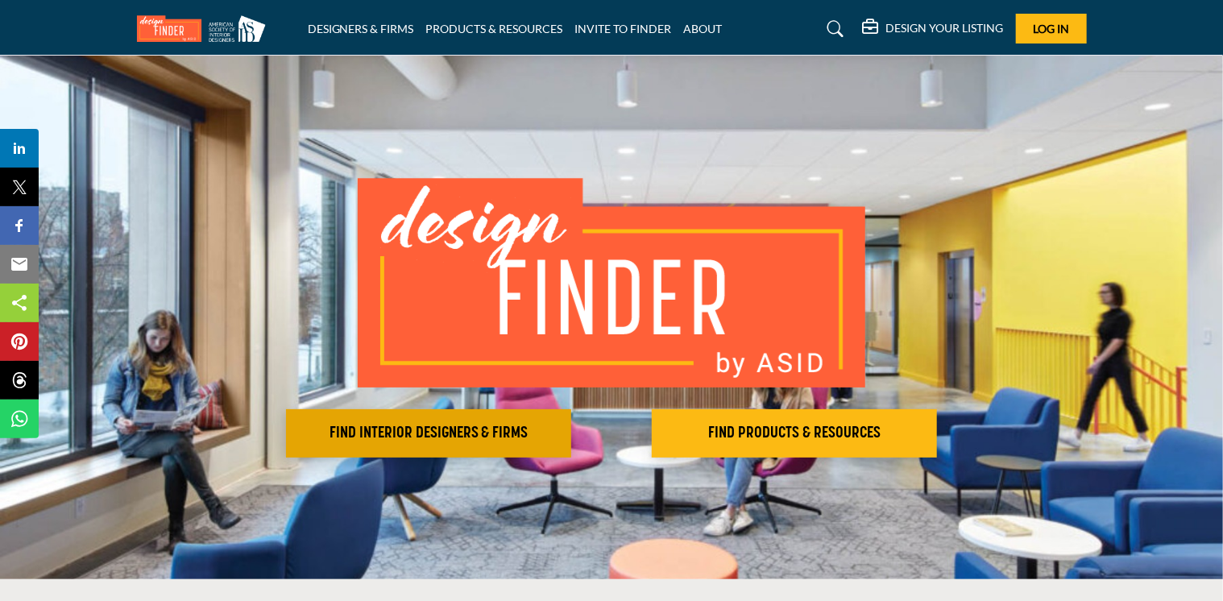
click at [361, 431] on h2 "FIND INTERIOR DESIGNERS & FIRMS" at bounding box center [429, 433] width 276 height 19
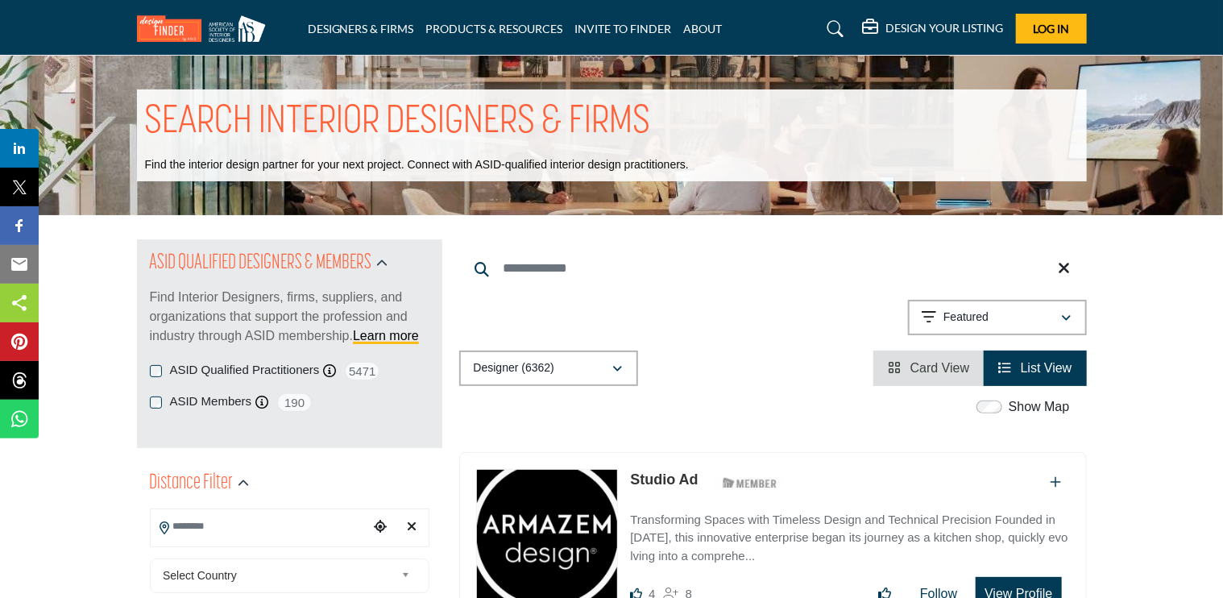
click at [263, 533] on input "Search Location" at bounding box center [260, 526] width 218 height 31
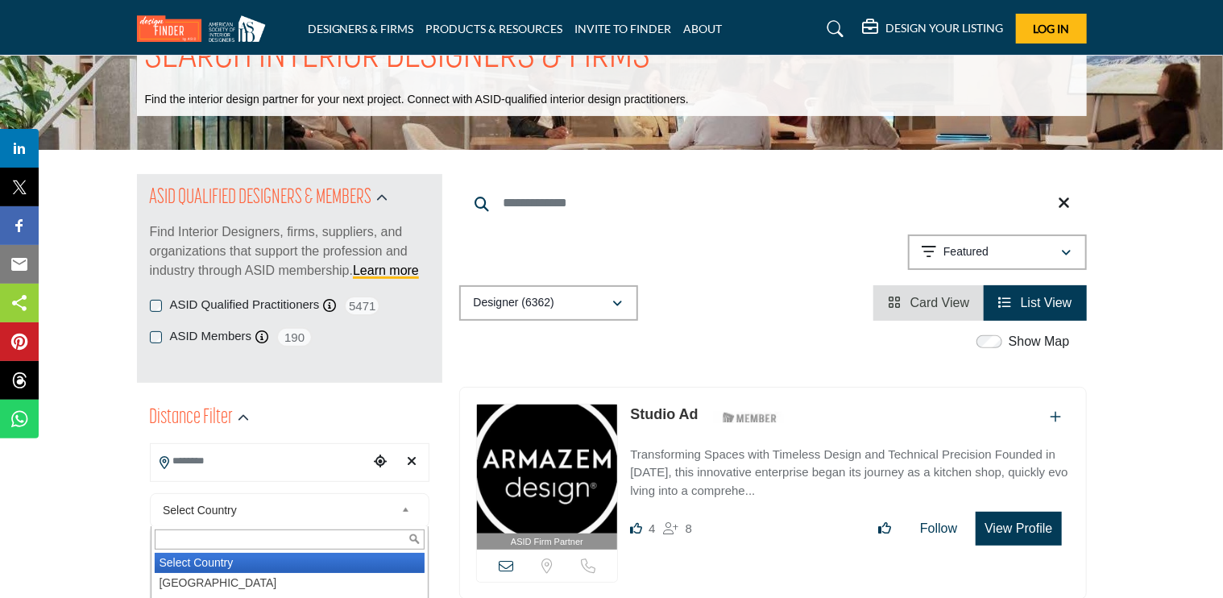
click at [406, 528] on div "Select Country Select Country United States Canada Afghanistan land Islands Alb…" at bounding box center [290, 510] width 280 height 35
type input "***"
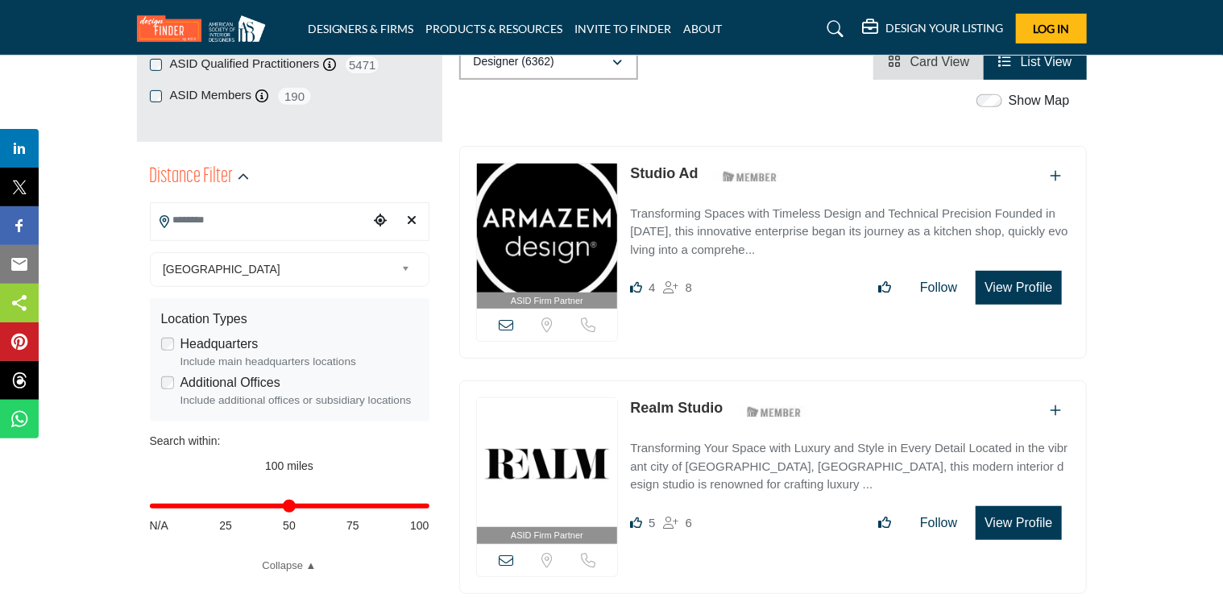
scroll to position [3, 0]
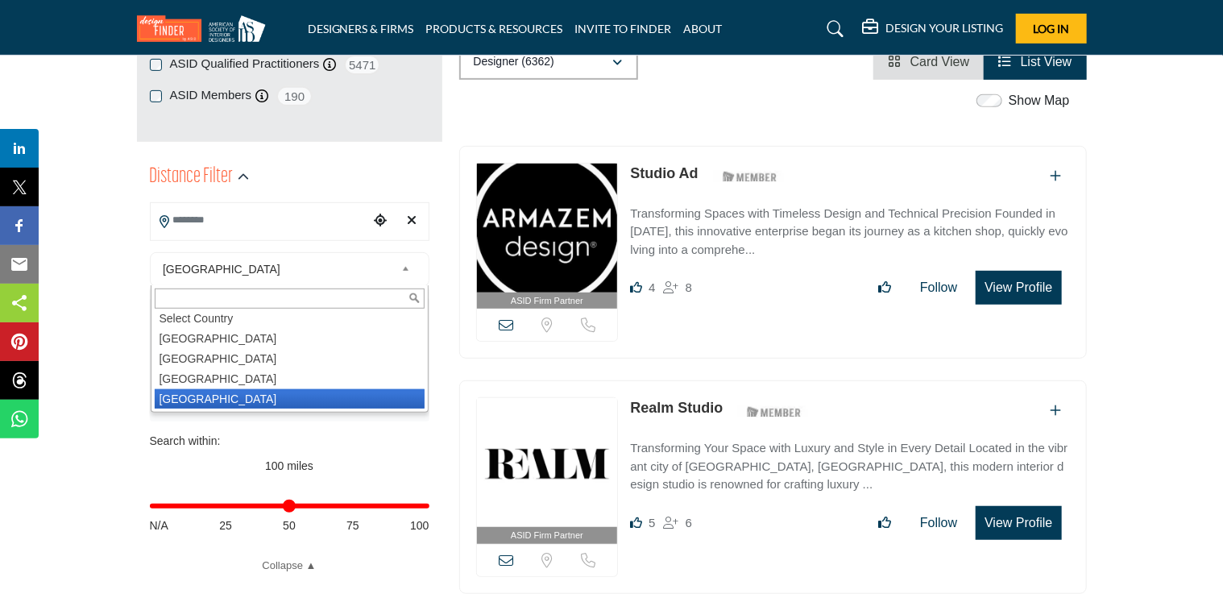
click at [406, 267] on b at bounding box center [408, 269] width 15 height 20
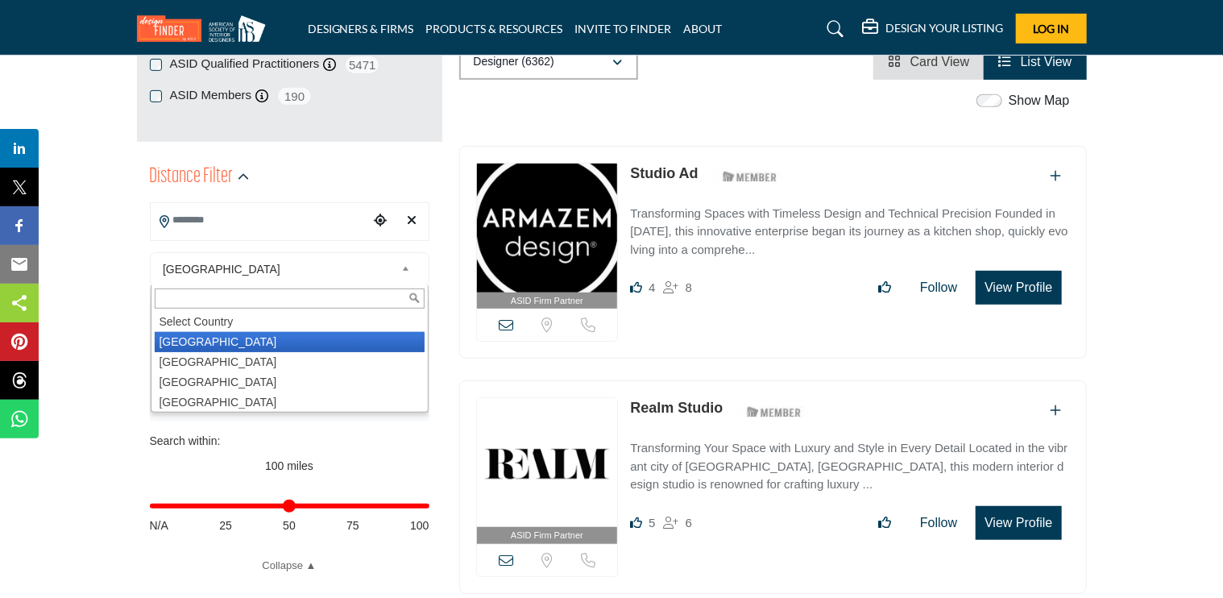
click at [208, 346] on li "United States" at bounding box center [290, 342] width 270 height 20
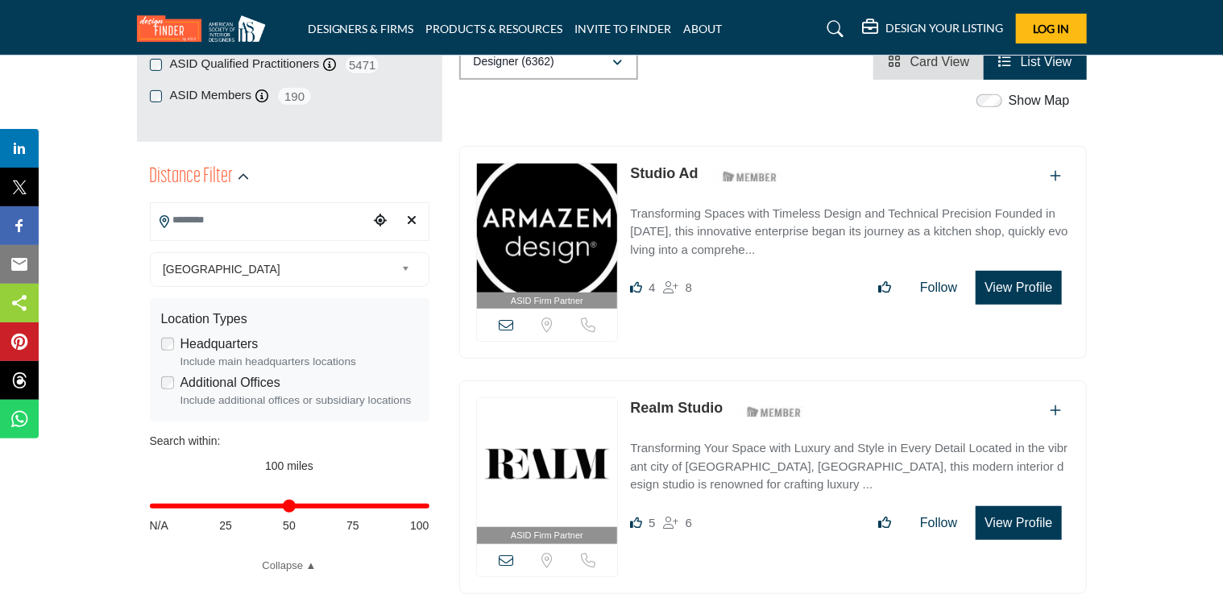
click at [268, 211] on input "Search Location" at bounding box center [260, 220] width 218 height 31
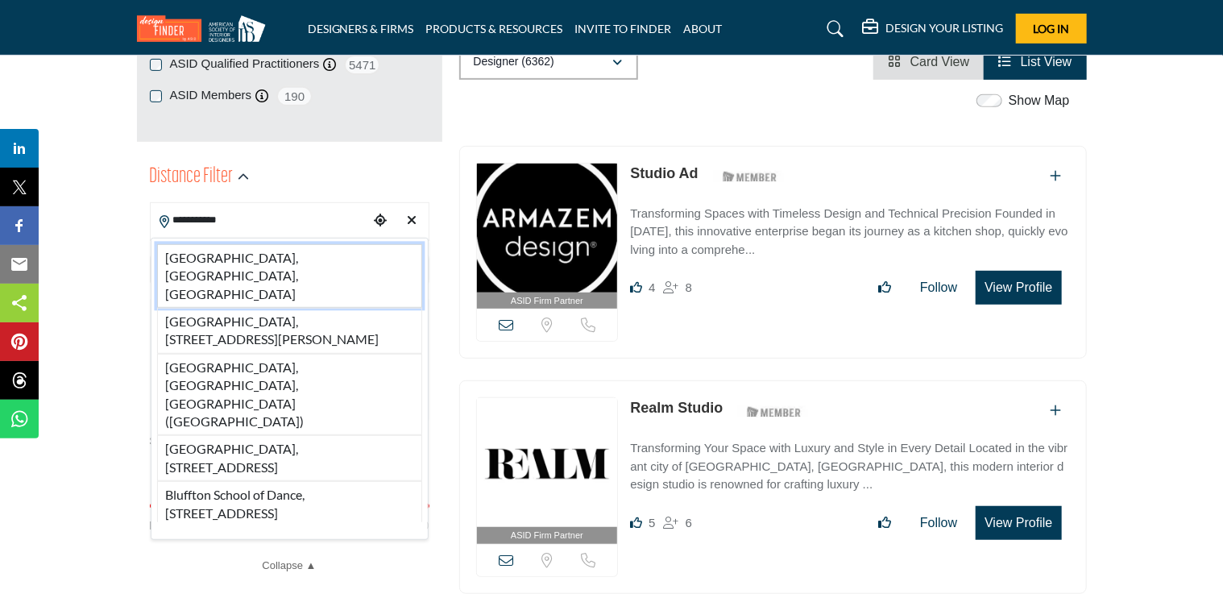
click at [194, 253] on li "Bluffton, SC, USA" at bounding box center [289, 276] width 265 height 64
type input "**********"
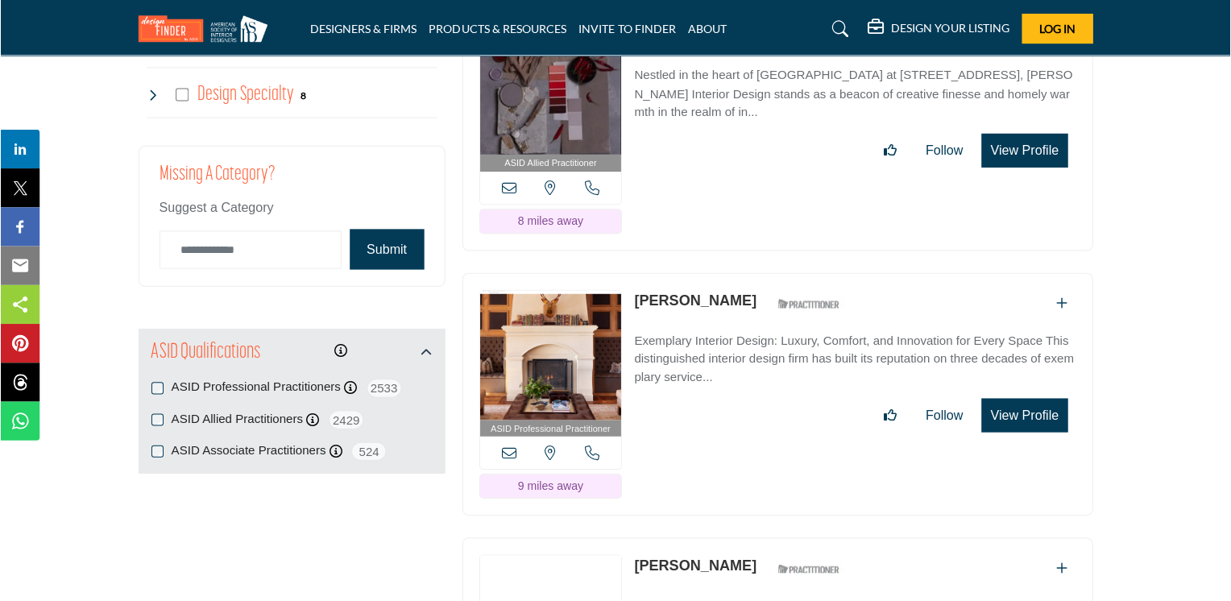
scroll to position [1351, 0]
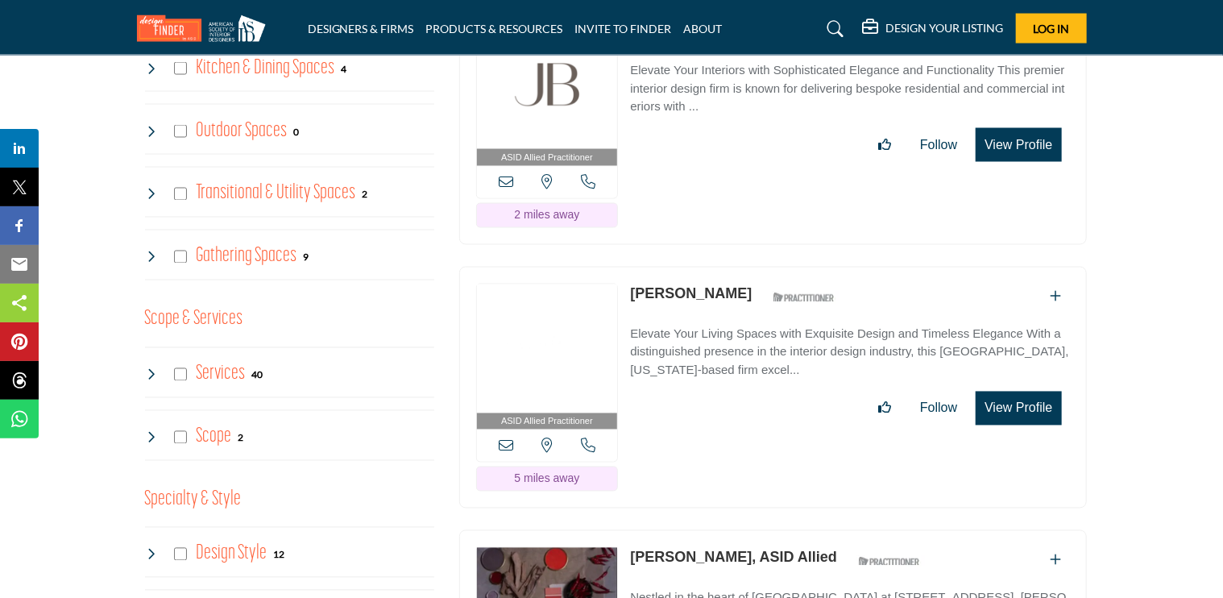
click at [1005, 392] on button "View Profile" at bounding box center [1018, 409] width 85 height 34
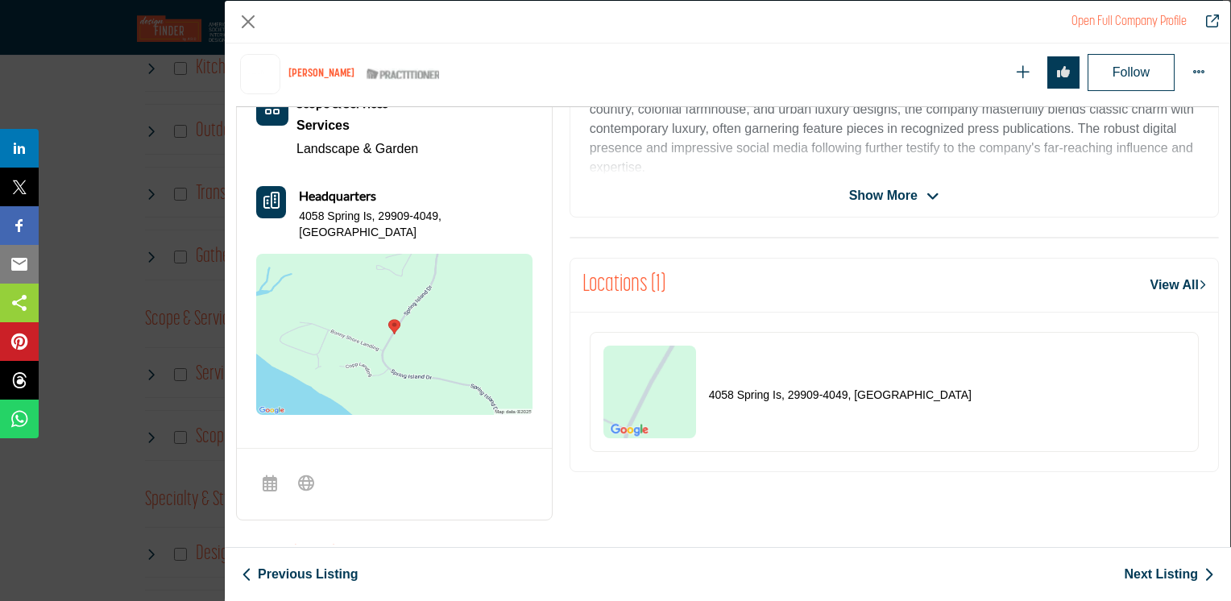
scroll to position [0, 0]
